Goal: Information Seeking & Learning: Learn about a topic

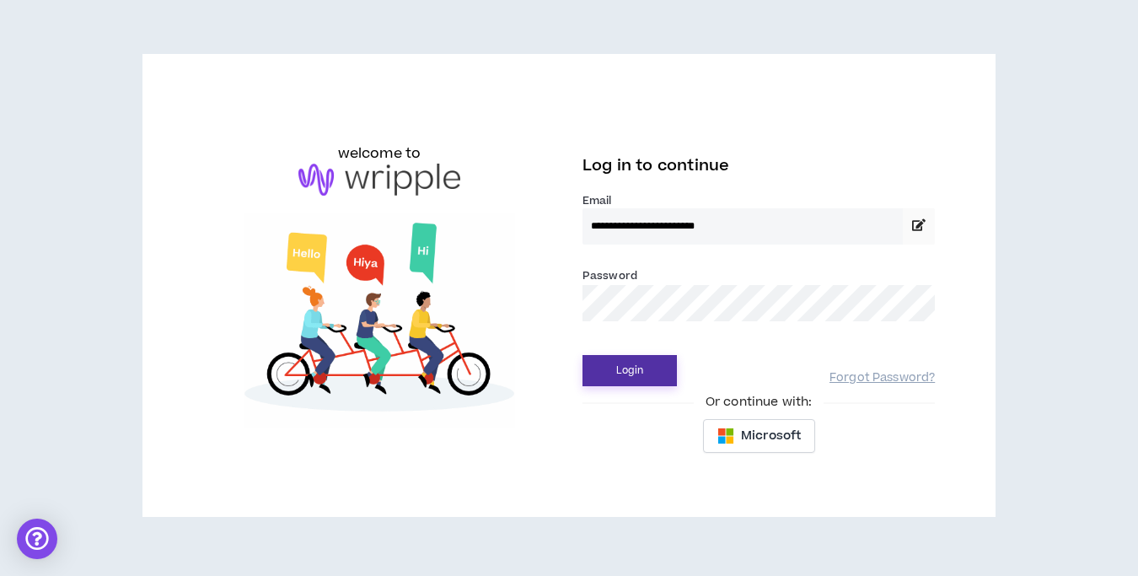
click at [647, 365] on button "Login" at bounding box center [629, 370] width 94 height 31
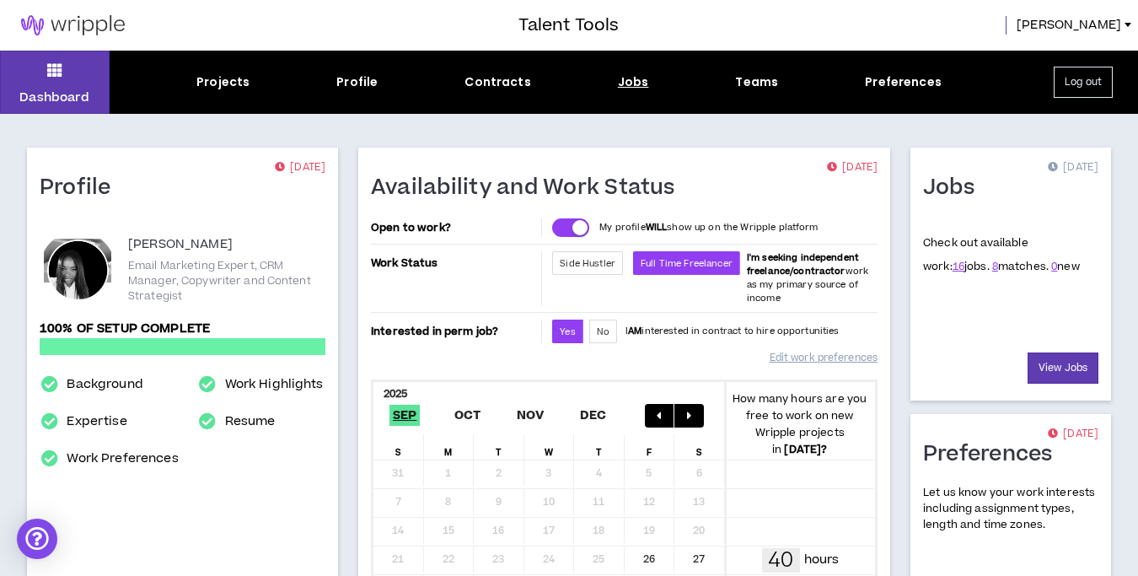
click at [635, 80] on div "Jobs" at bounding box center [633, 82] width 31 height 18
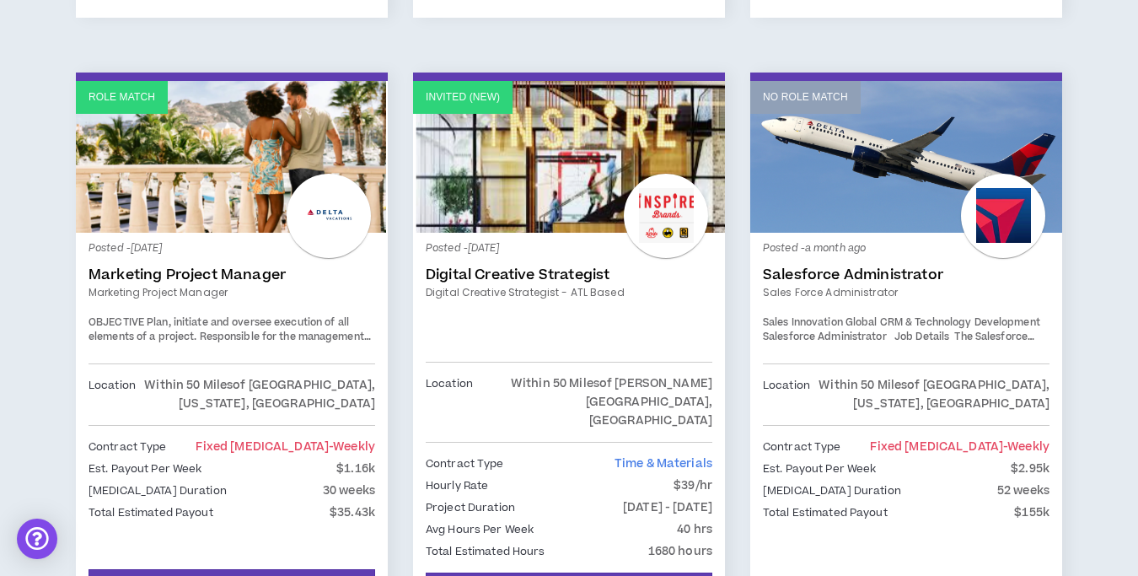
scroll to position [1573, 0]
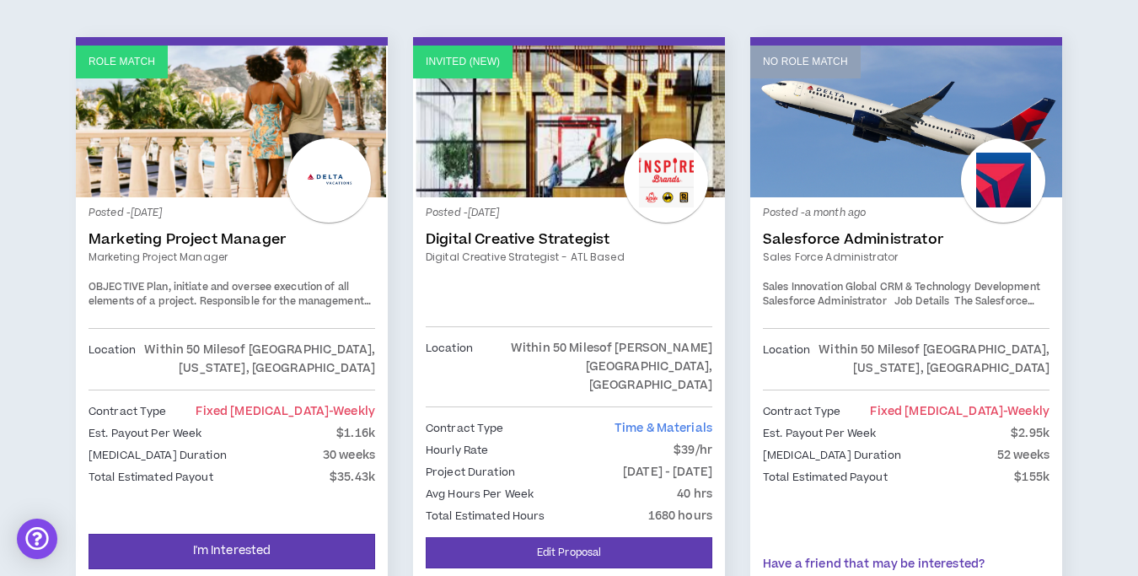
click at [548, 146] on link "Invited (new)" at bounding box center [569, 122] width 312 height 152
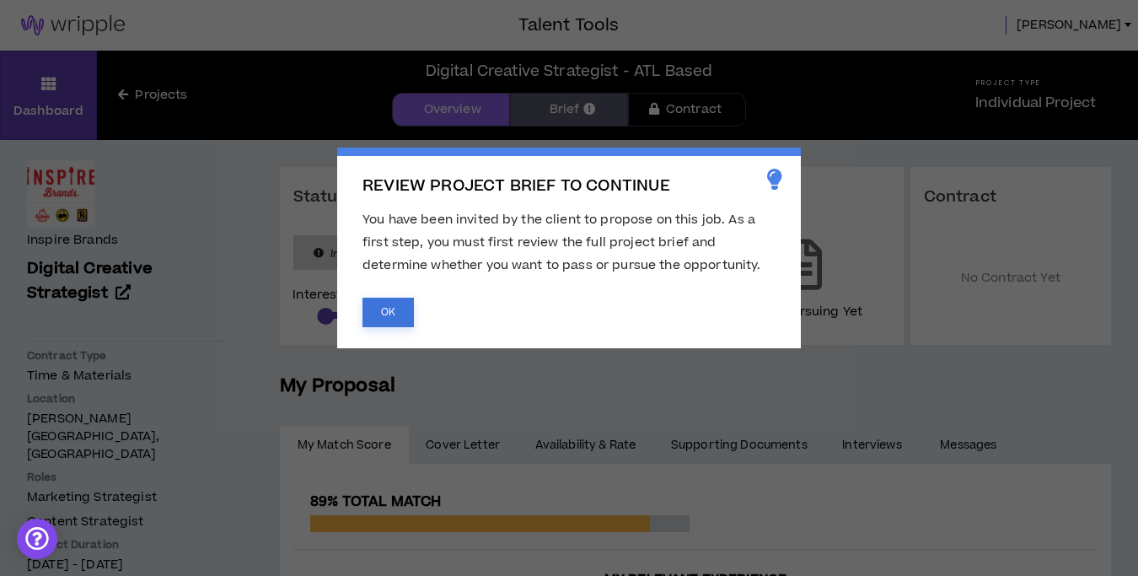
click at [383, 317] on button "OK" at bounding box center [387, 311] width 51 height 29
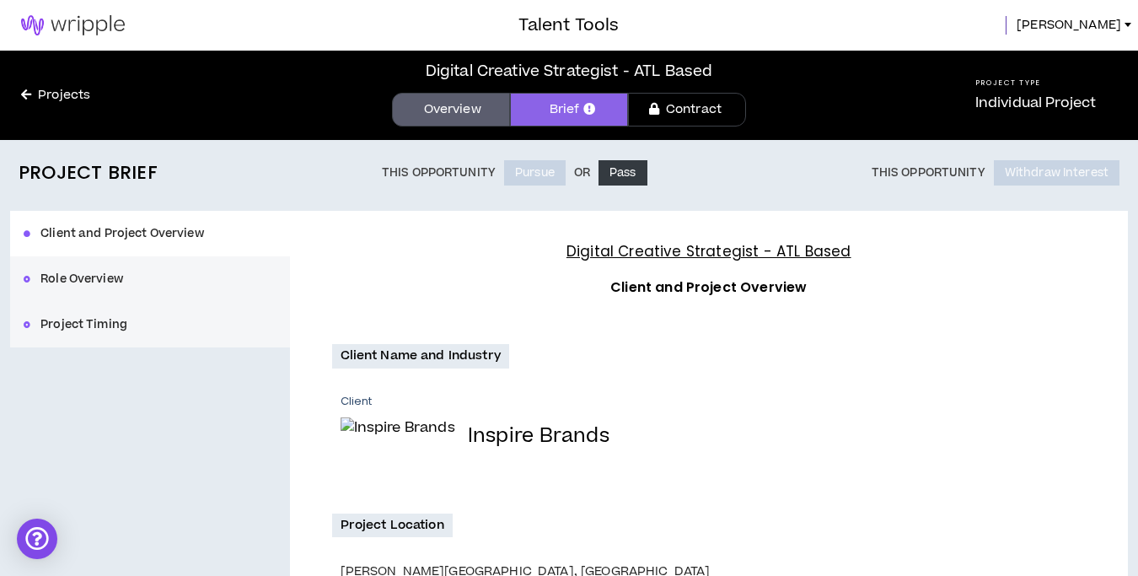
click at [111, 282] on button "Role Overview" at bounding box center [150, 279] width 280 height 46
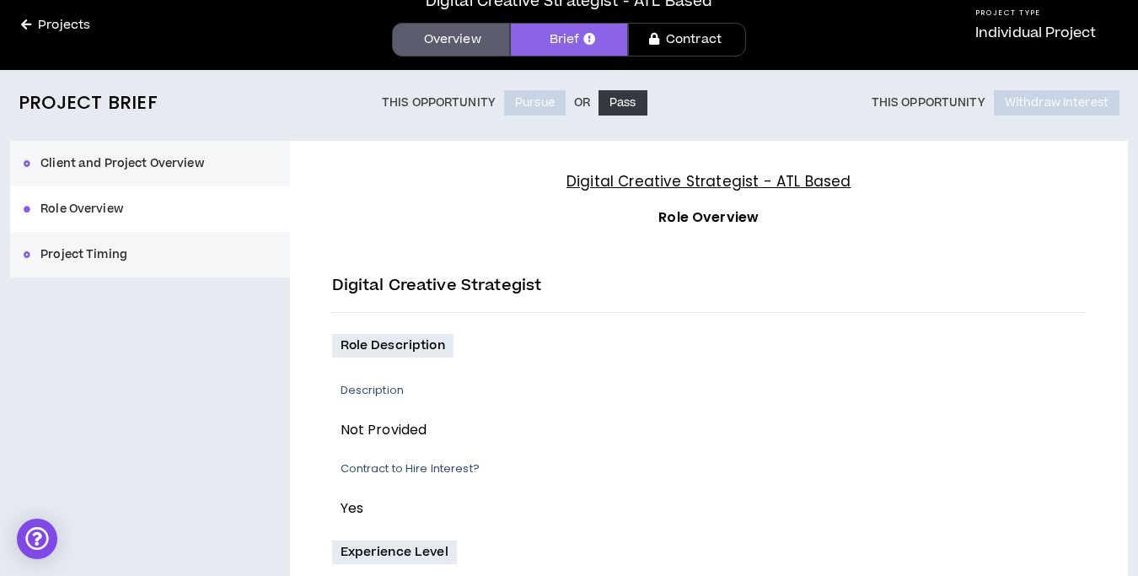
scroll to position [67, 0]
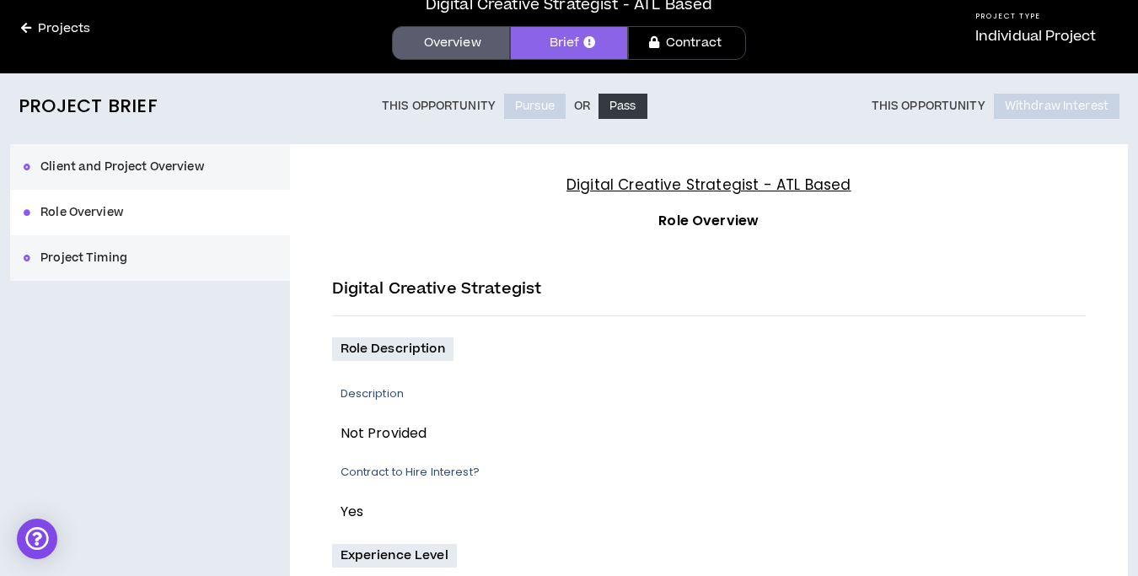
click at [99, 165] on button "Client and Project Overview" at bounding box center [150, 167] width 280 height 46
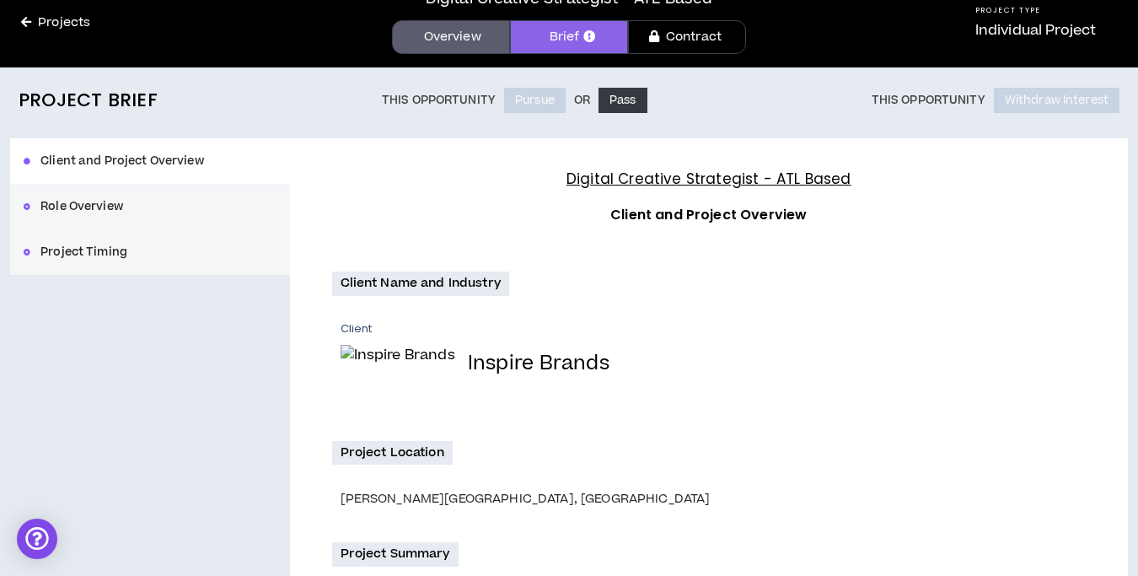
scroll to position [92, 0]
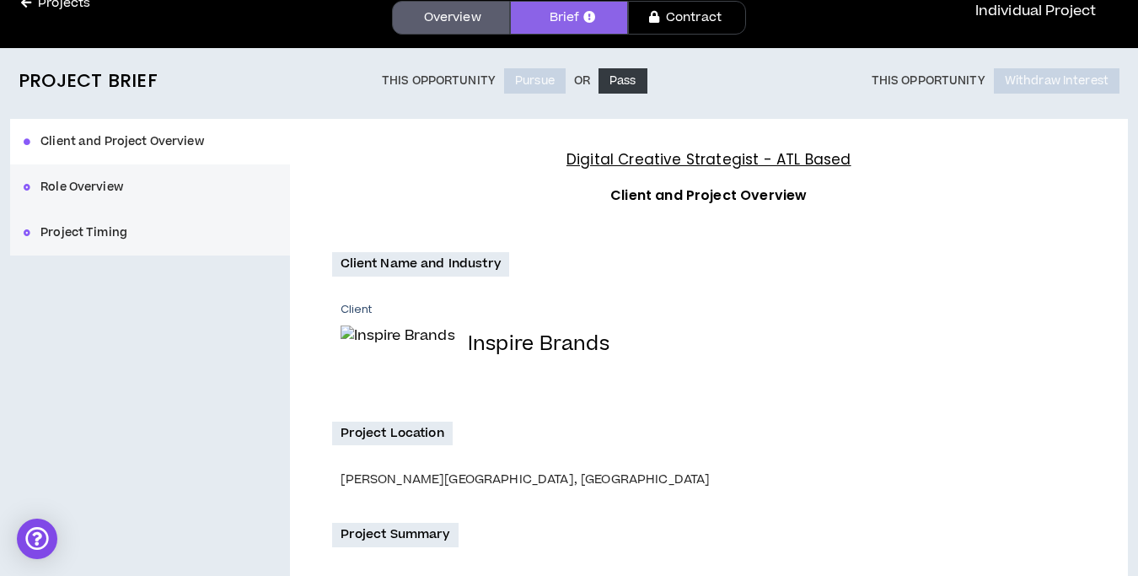
click at [117, 179] on button "Role Overview" at bounding box center [150, 187] width 280 height 46
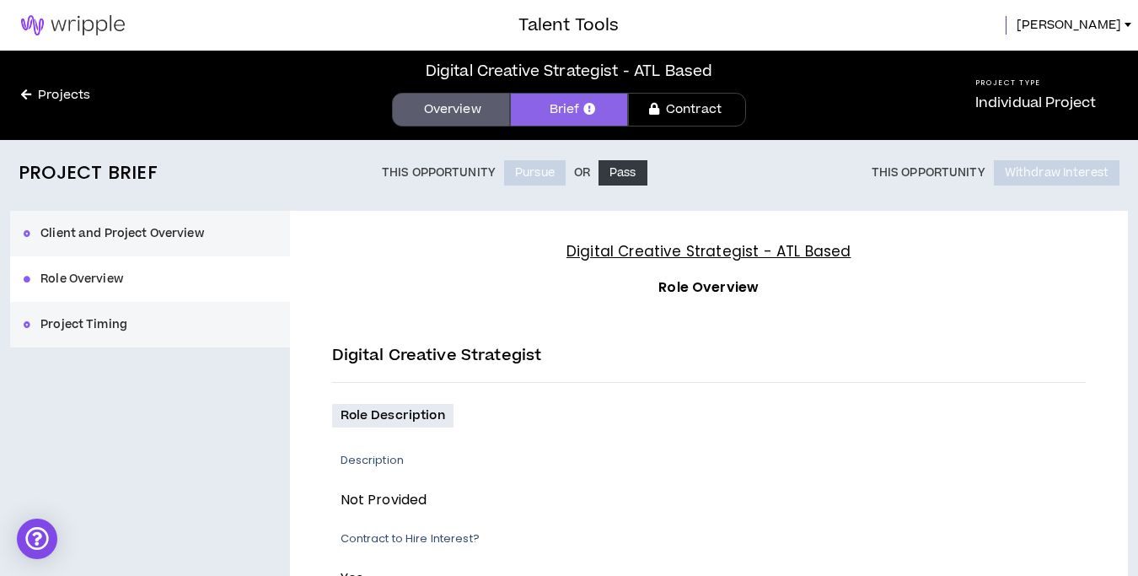
click at [145, 222] on button "Client and Project Overview" at bounding box center [150, 234] width 280 height 46
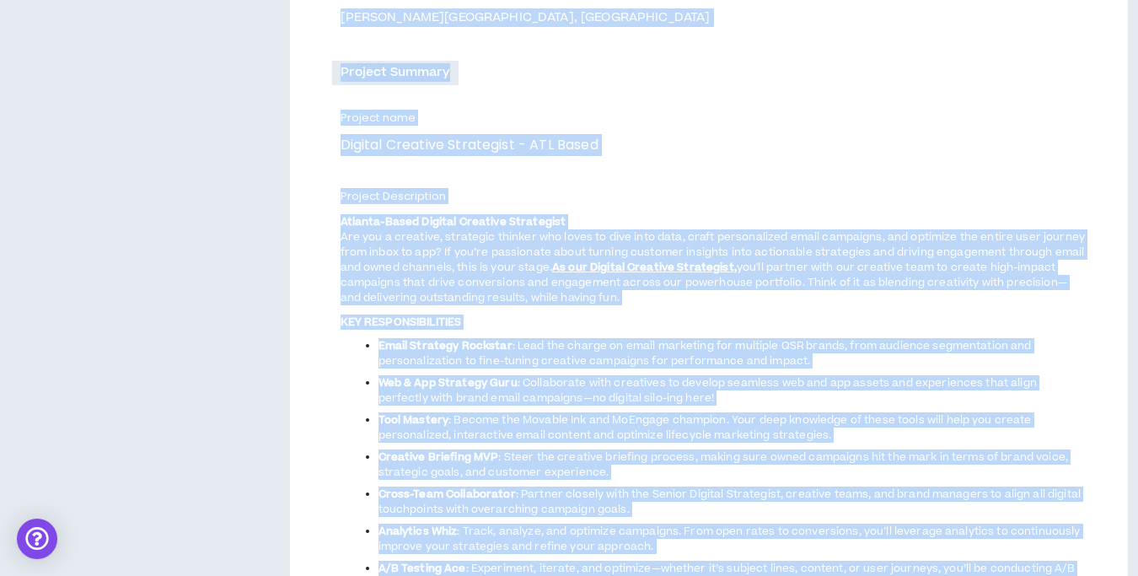
scroll to position [344, 0]
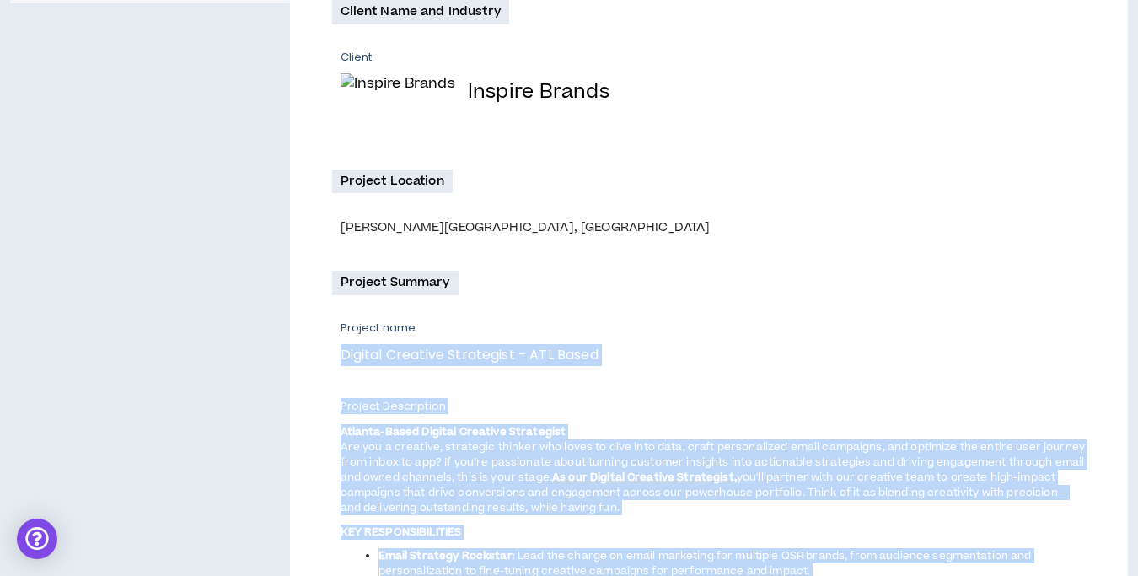
drag, startPoint x: 510, startPoint y: 444, endPoint x: 325, endPoint y: 358, distance: 203.6
copy div "Loremip Dolorsit Ametconsec - ADI Elits Doeiusm Temporincid Utlabor-Etdol Magna…"
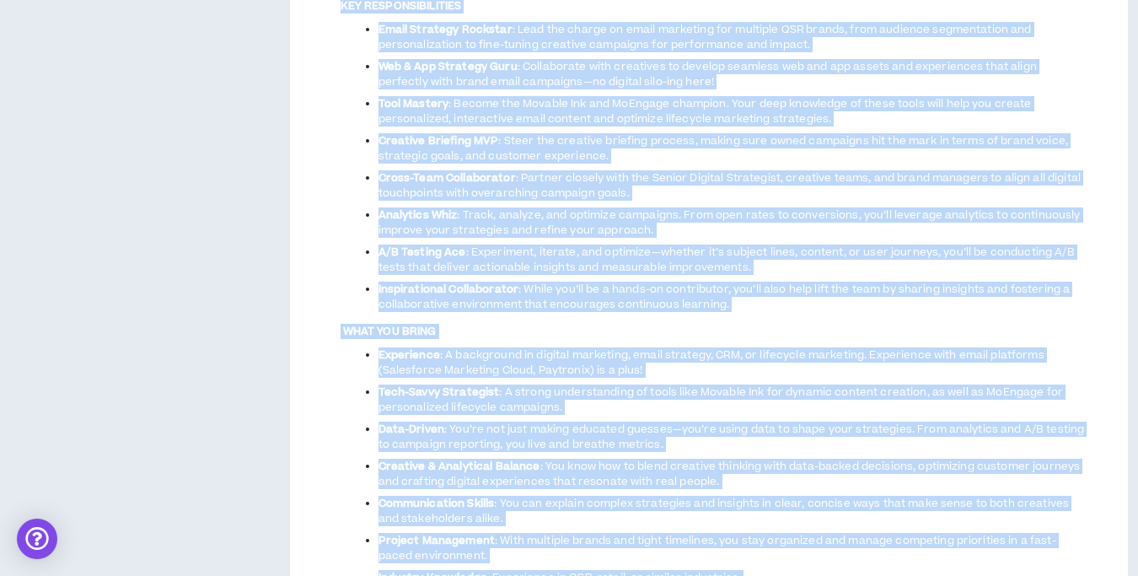
scroll to position [876, 0]
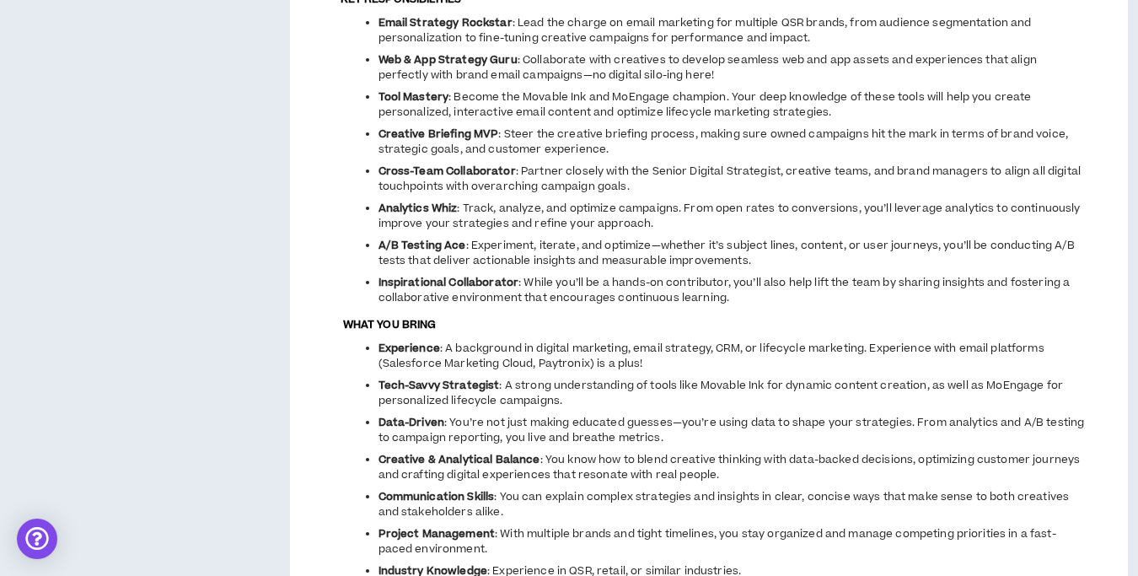
click at [1133, 138] on div "Project Brief This Opportunity Pursue Or Pass This Opportunity Withdraw Interes…" at bounding box center [569, 435] width 1138 height 2344
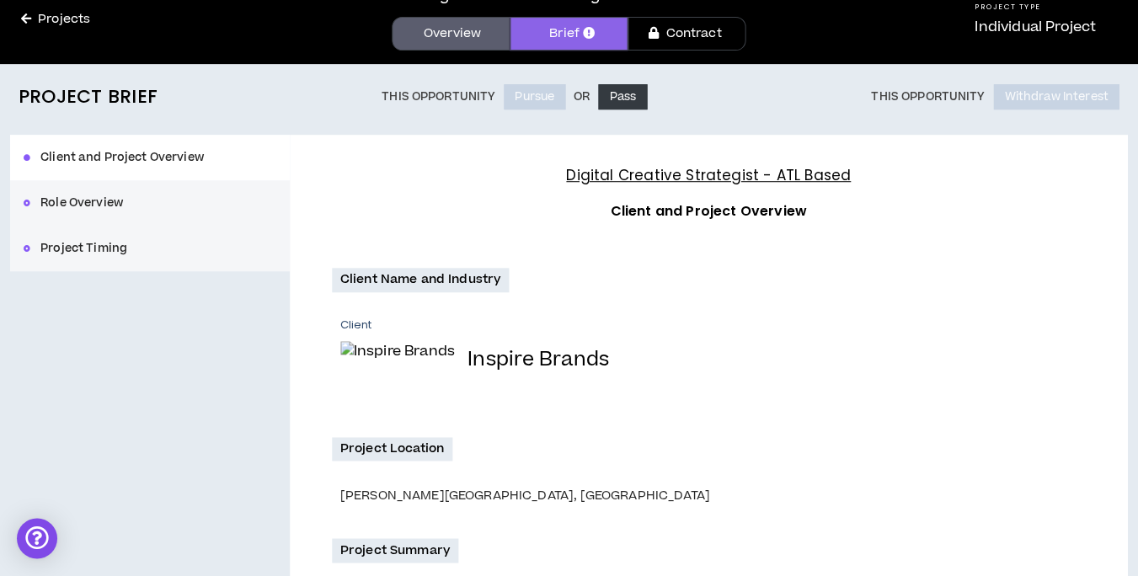
scroll to position [0, 0]
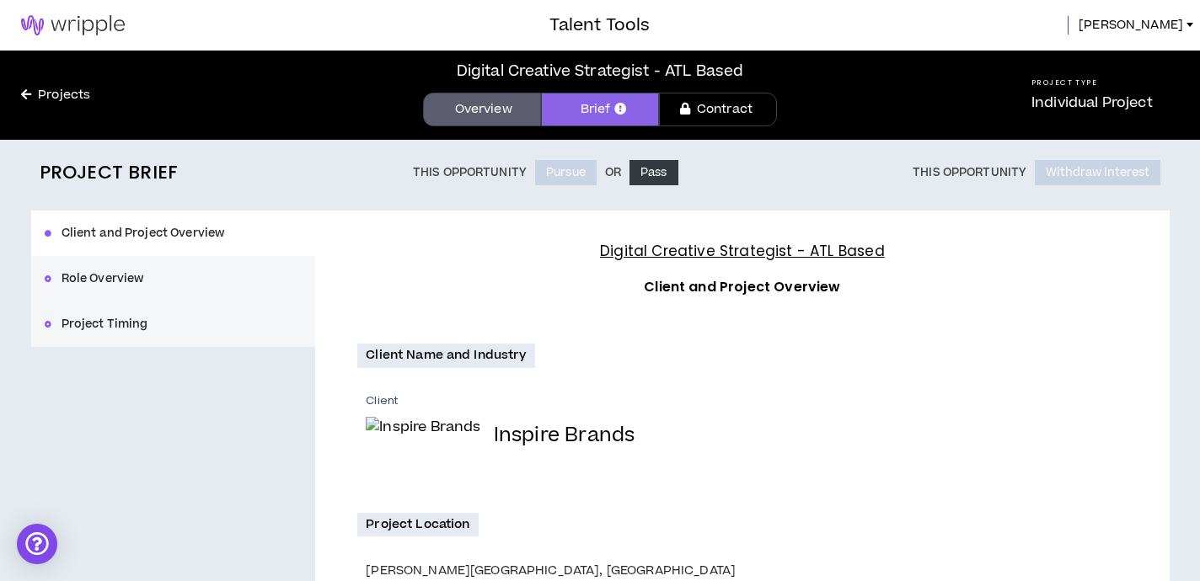
click at [88, 21] on img at bounding box center [73, 25] width 146 height 20
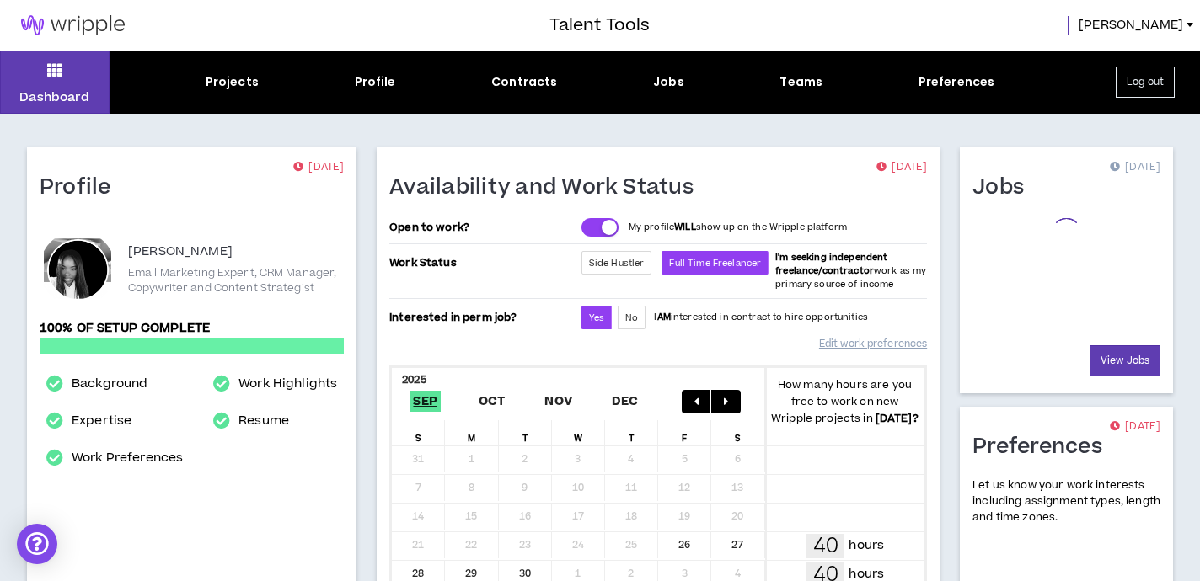
click at [93, 24] on img at bounding box center [73, 25] width 146 height 20
click at [537, 85] on div "Contracts" at bounding box center [524, 82] width 66 height 18
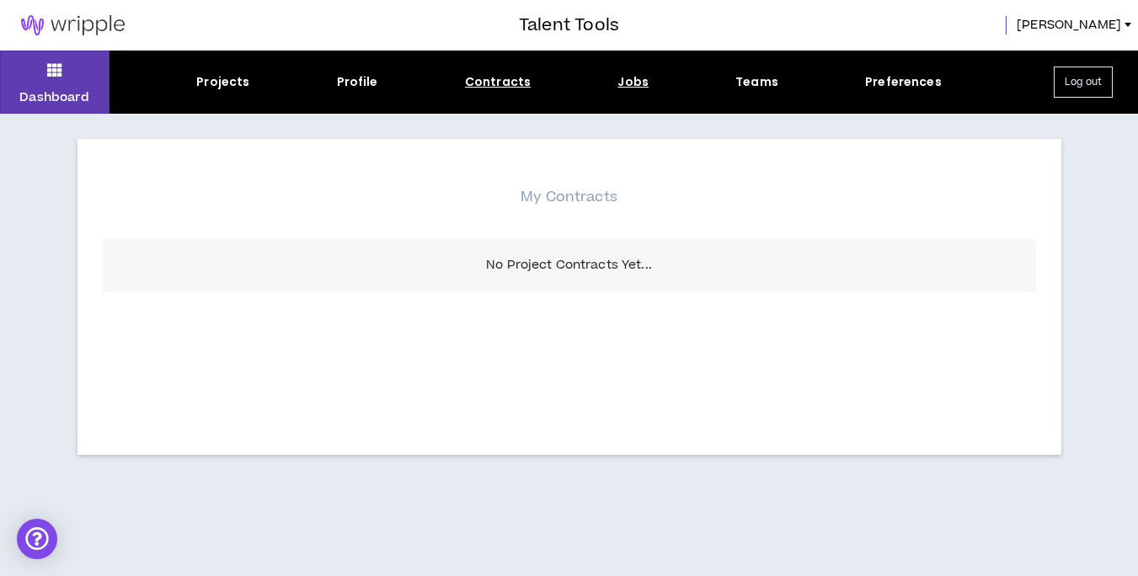
click at [638, 87] on div "Jobs" at bounding box center [633, 82] width 31 height 18
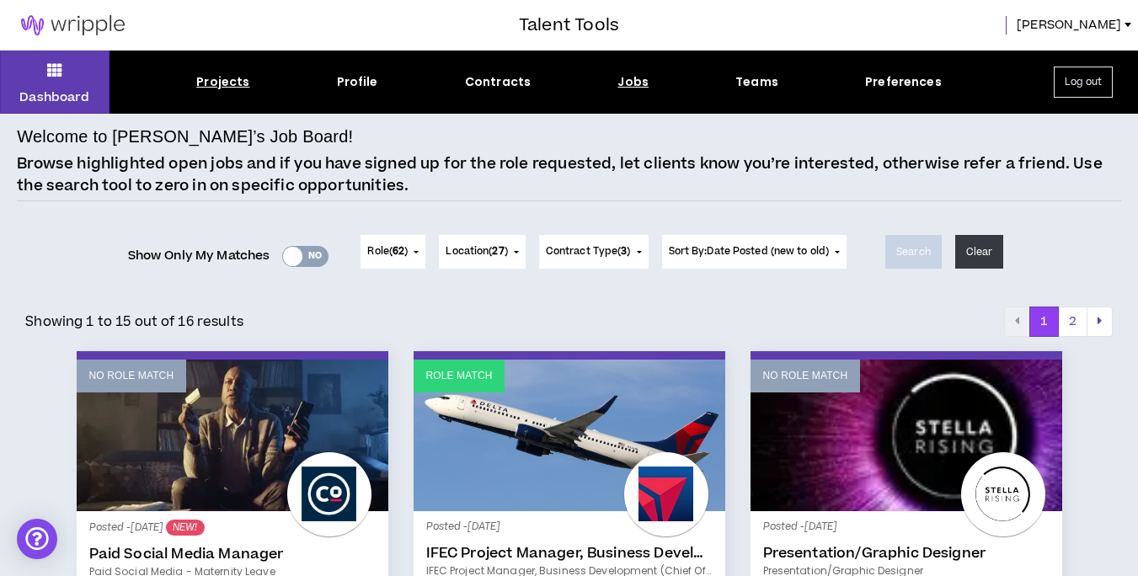
click at [233, 80] on div "Projects" at bounding box center [222, 82] width 53 height 18
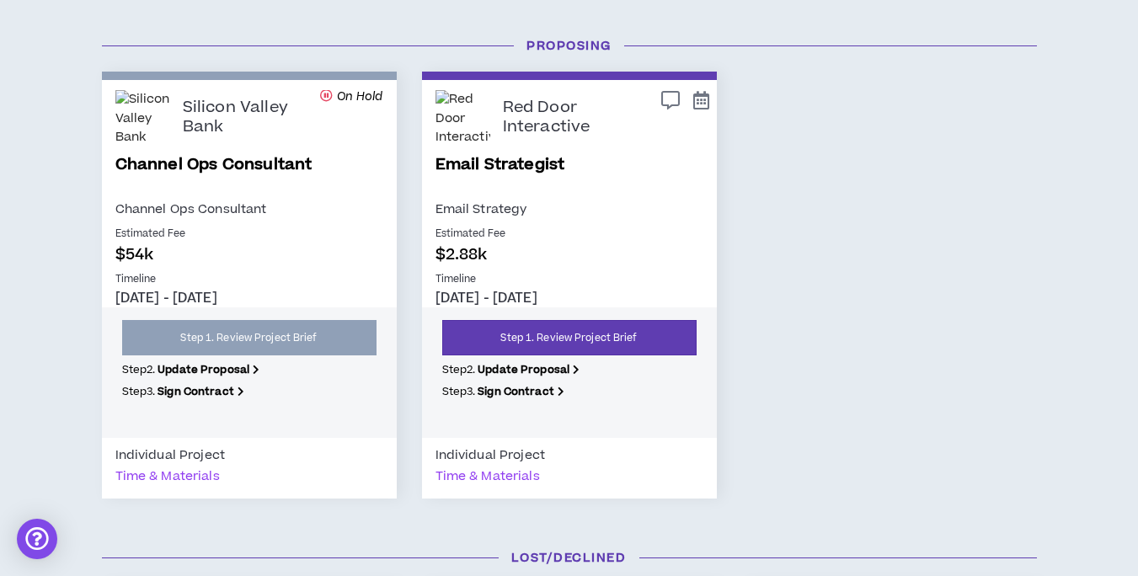
scroll to position [1390, 0]
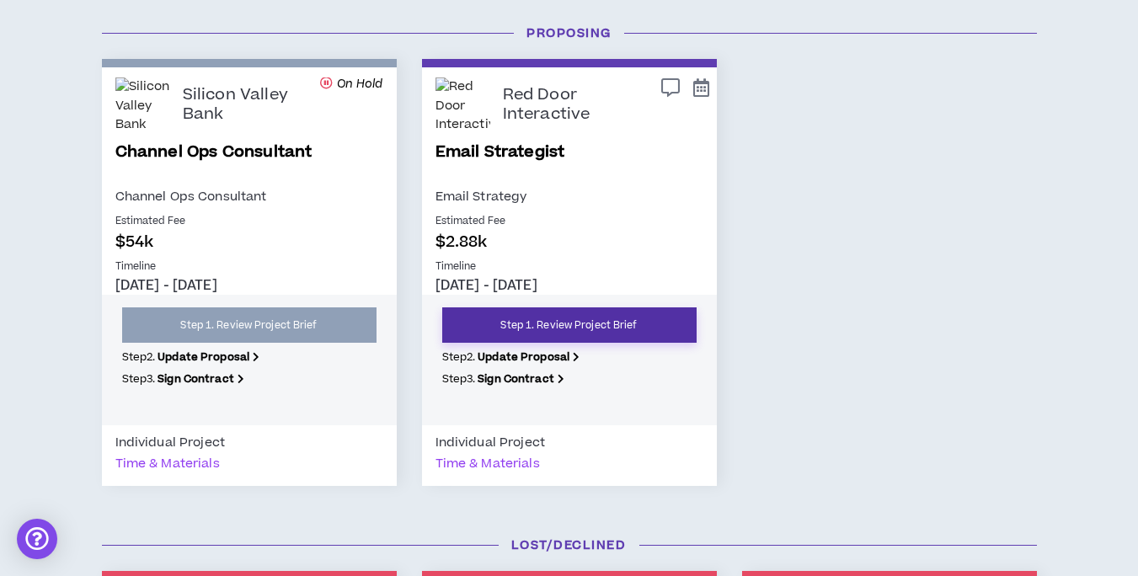
click at [552, 333] on link "Step 1. Review Project Brief" at bounding box center [569, 325] width 254 height 35
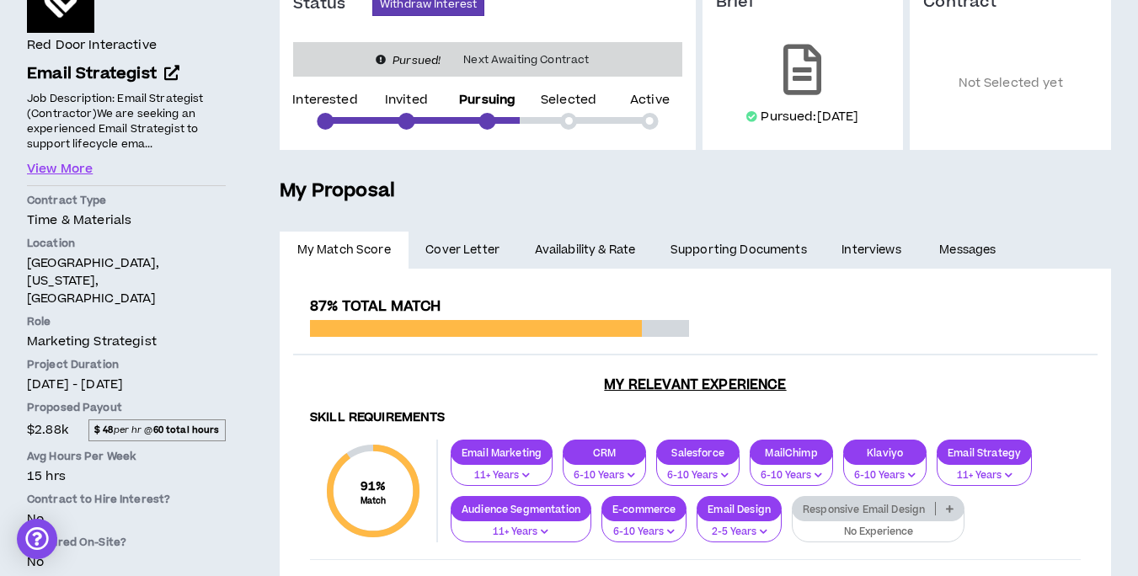
scroll to position [181, 0]
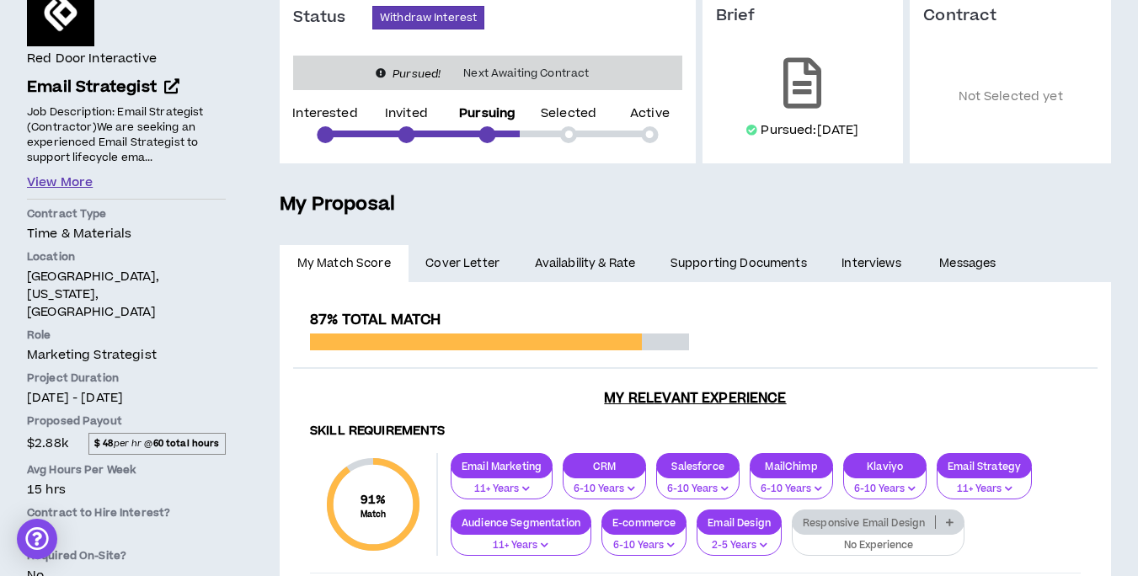
click at [74, 183] on button "View More" at bounding box center [60, 183] width 66 height 19
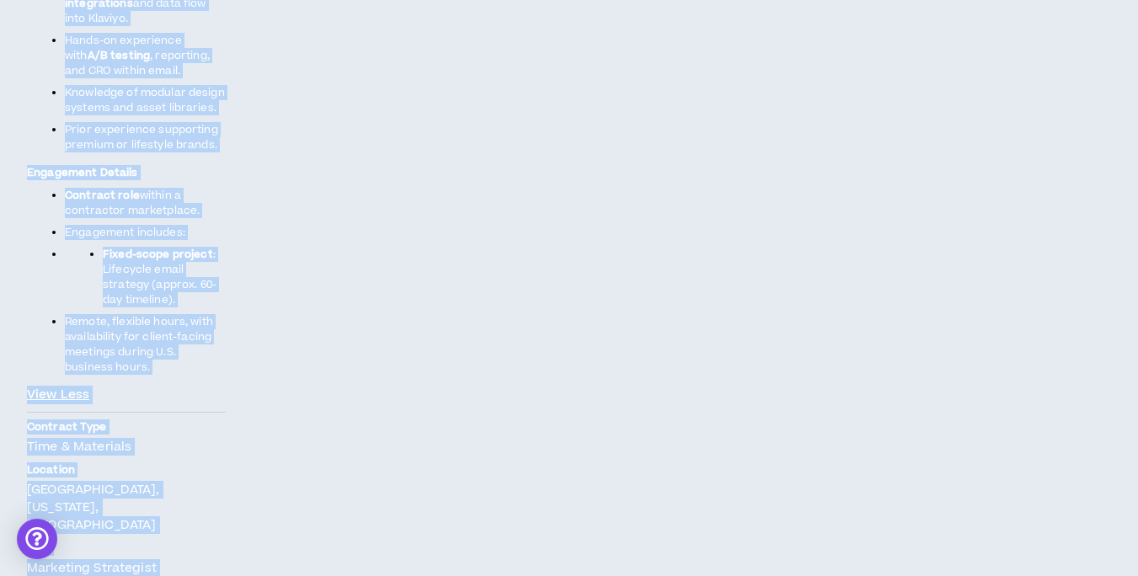
scroll to position [2087, 0]
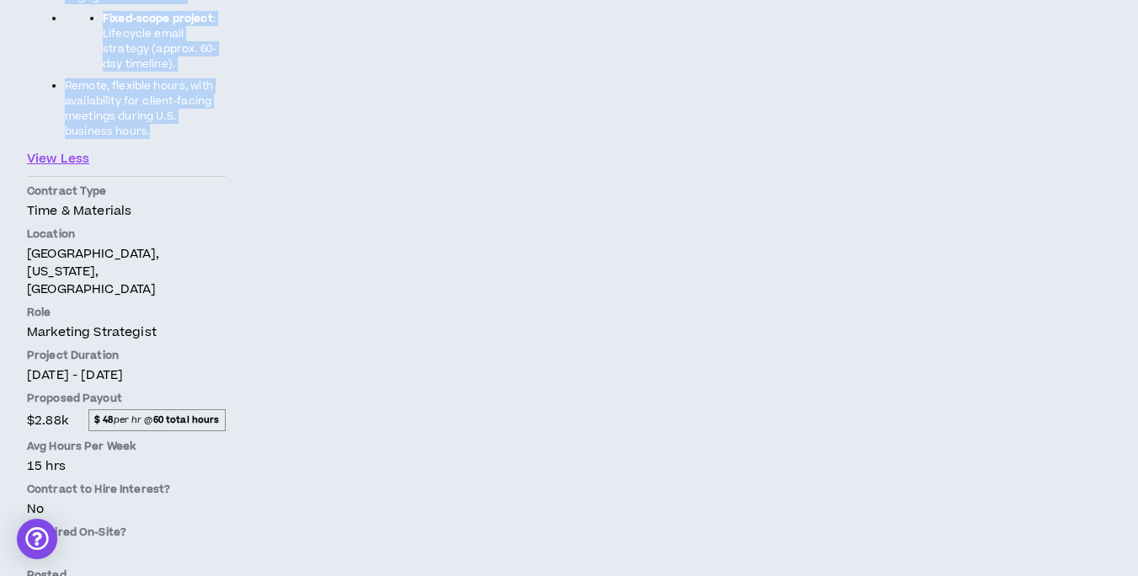
drag, startPoint x: 27, startPoint y: 96, endPoint x: 180, endPoint y: 98, distance: 153.4
copy span "Lor Ipsumdolors: Ametc Adipiscing (Elitseddoe) Te inc utlabor et doloremagna Al…"
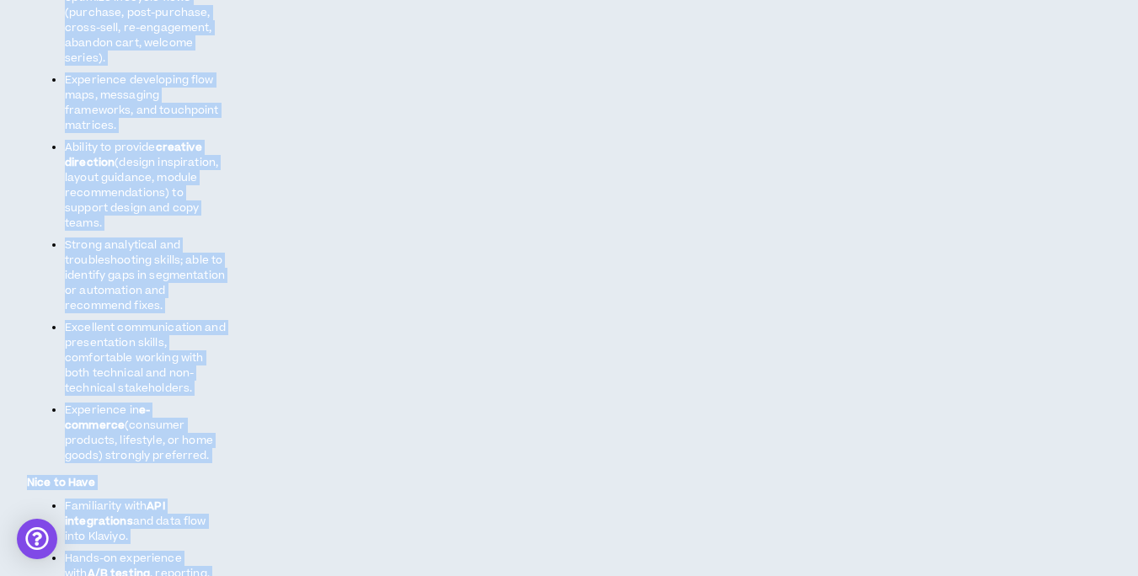
scroll to position [1336, 0]
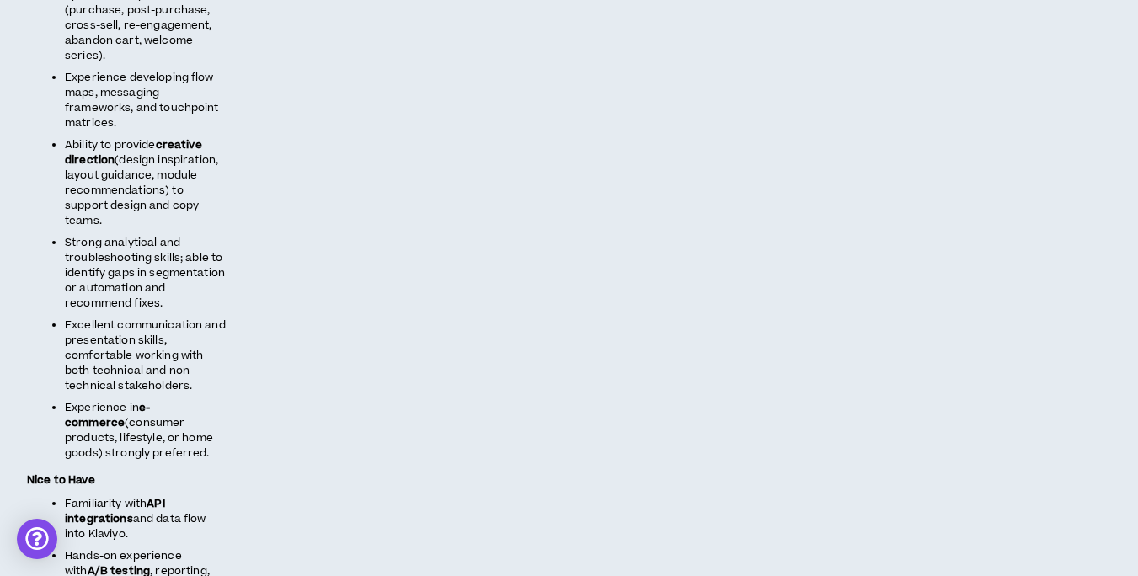
click at [166, 320] on span "Excellent communication and presentation skills, comfortable working with both …" at bounding box center [145, 356] width 161 height 76
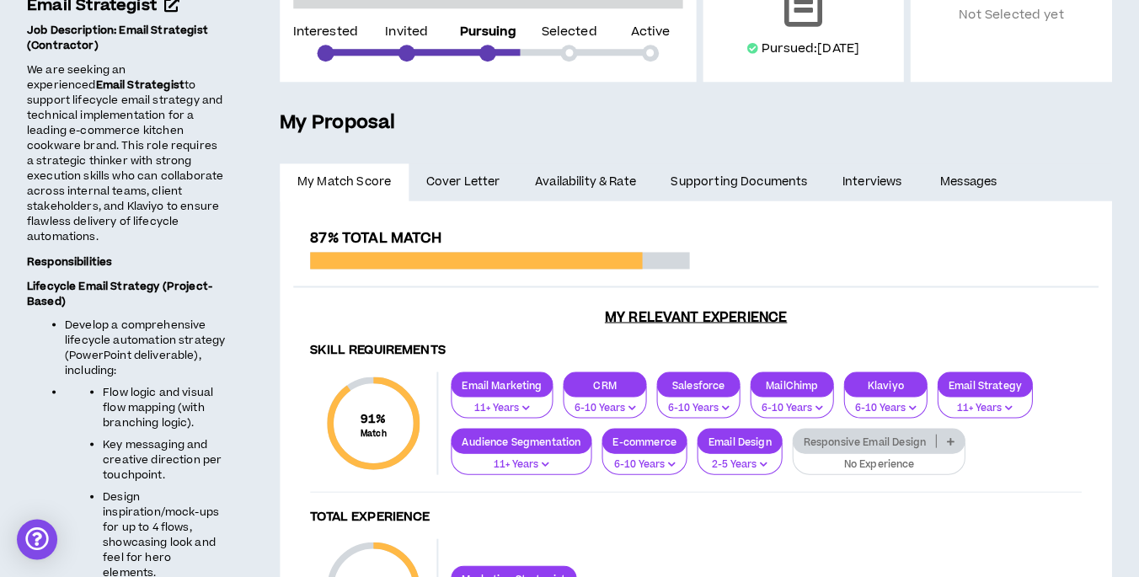
scroll to position [264, 0]
